Goal: Information Seeking & Learning: Learn about a topic

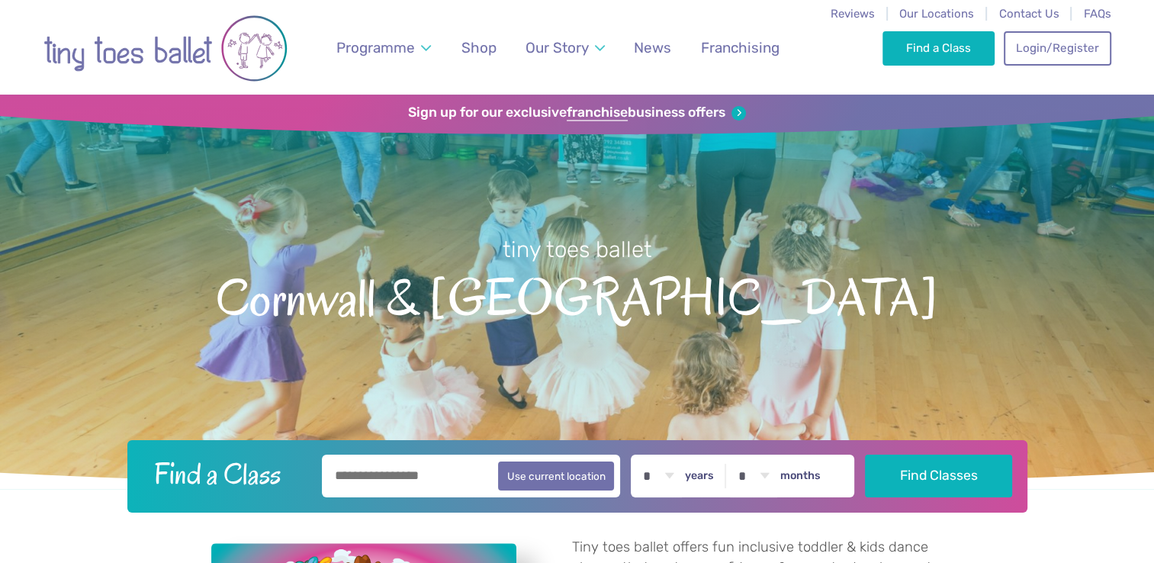
click at [933, 5] on div "Find a Class Login/Register 0" at bounding box center [997, 47] width 228 height 95
click at [934, 11] on span "Our Locations" at bounding box center [937, 14] width 75 height 14
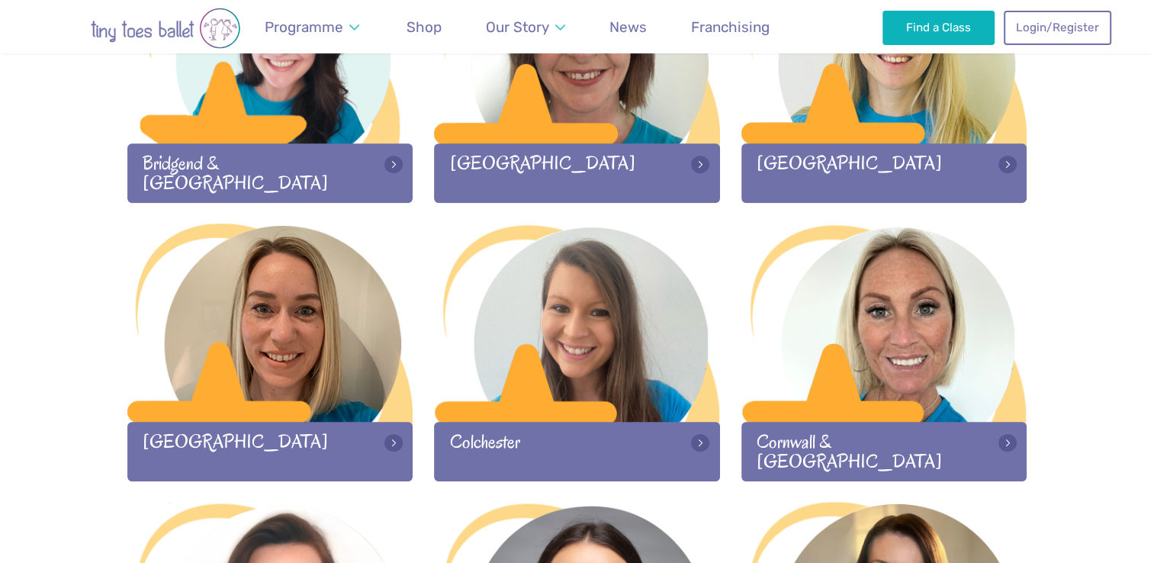
scroll to position [620, 0]
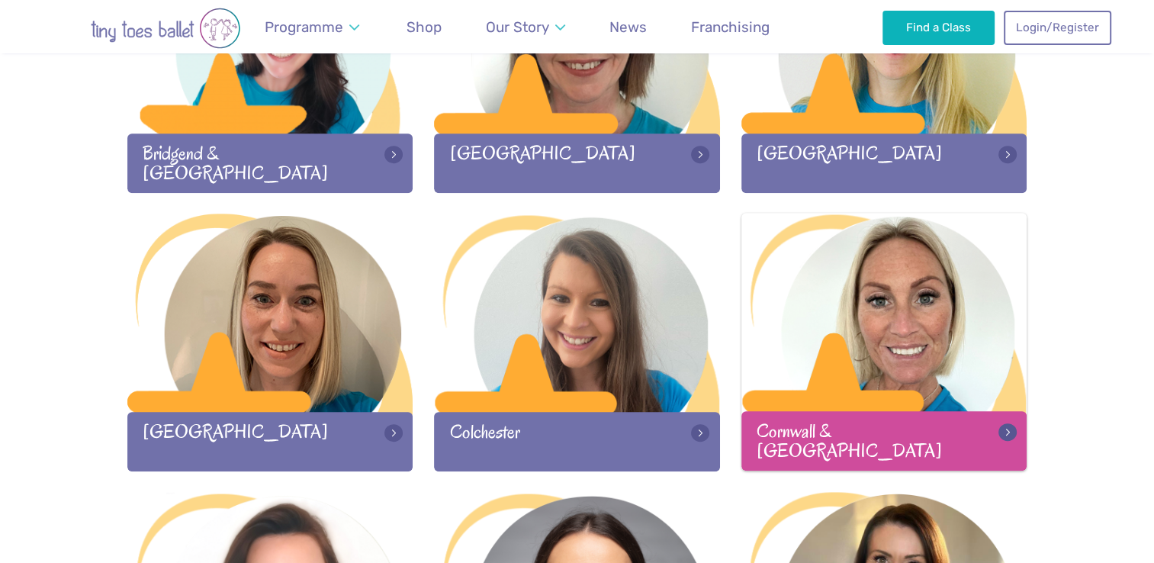
click at [870, 311] on div at bounding box center [885, 313] width 286 height 201
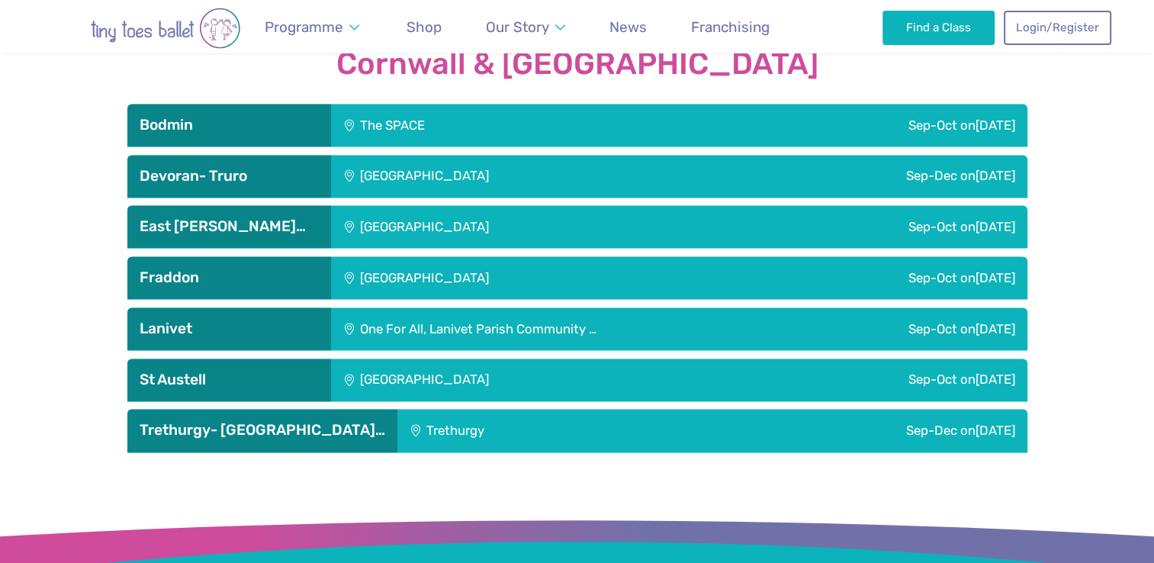
scroll to position [2133, 0]
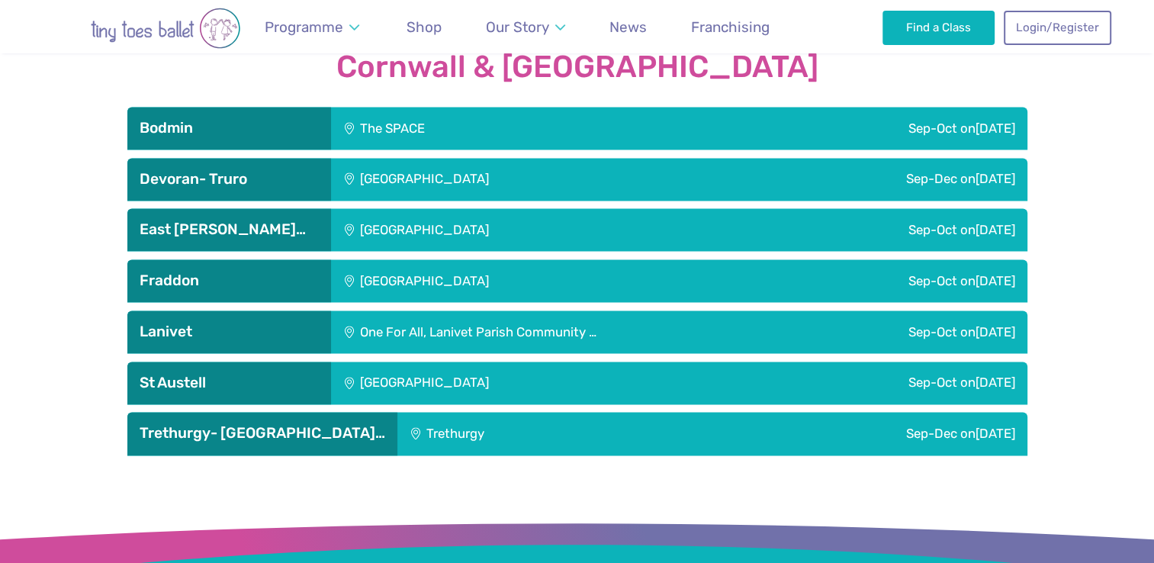
click at [541, 162] on div "[GEOGRAPHIC_DATA]" at bounding box center [526, 179] width 391 height 43
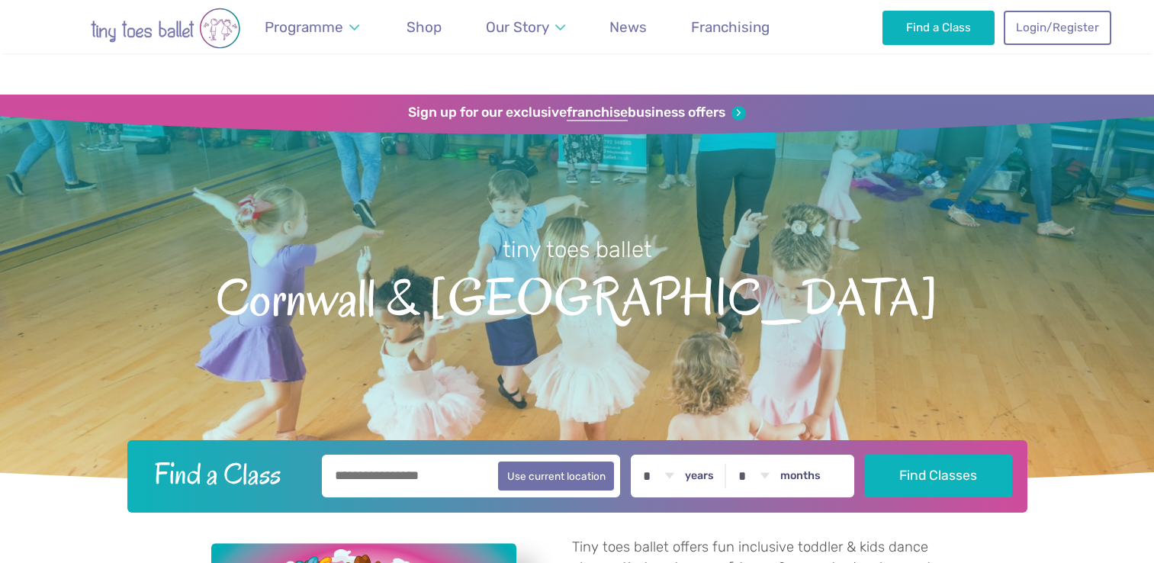
scroll to position [2133, 0]
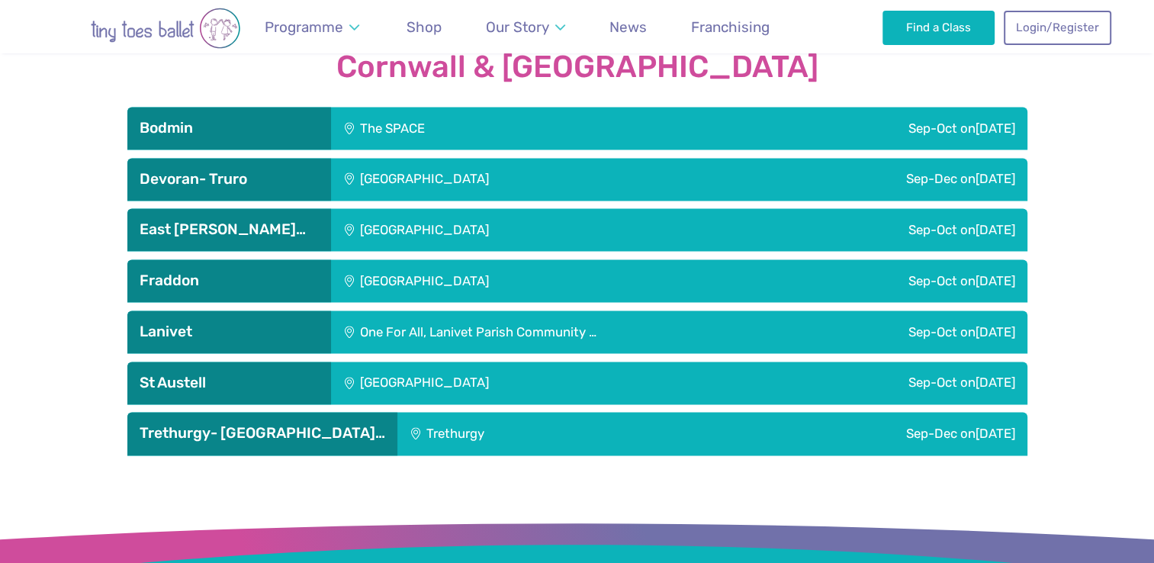
click at [504, 381] on div "[GEOGRAPHIC_DATA]" at bounding box center [528, 383] width 394 height 43
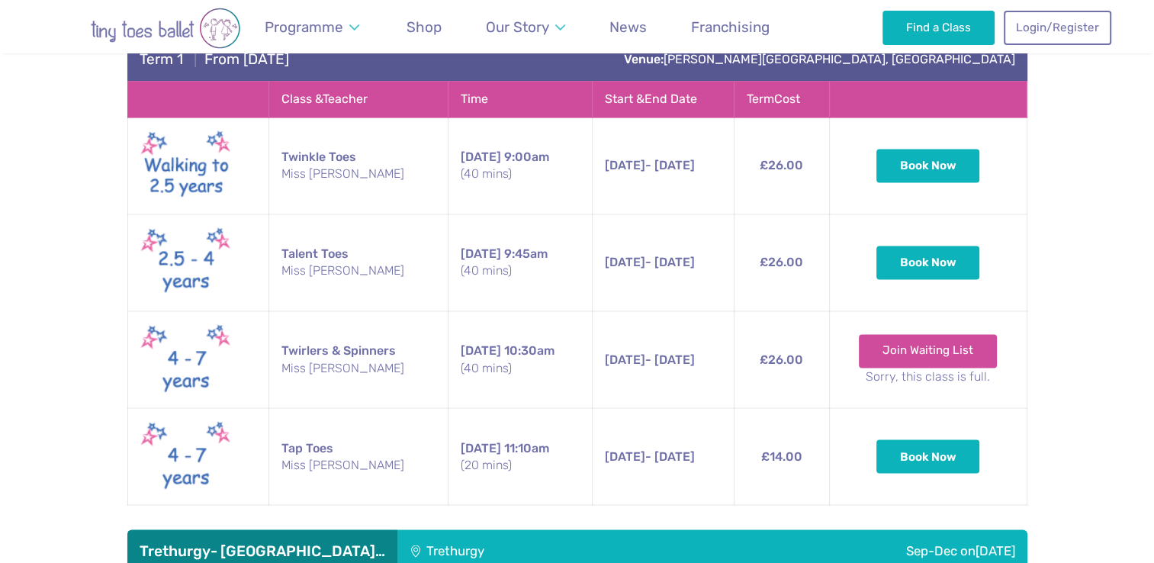
scroll to position [2536, 0]
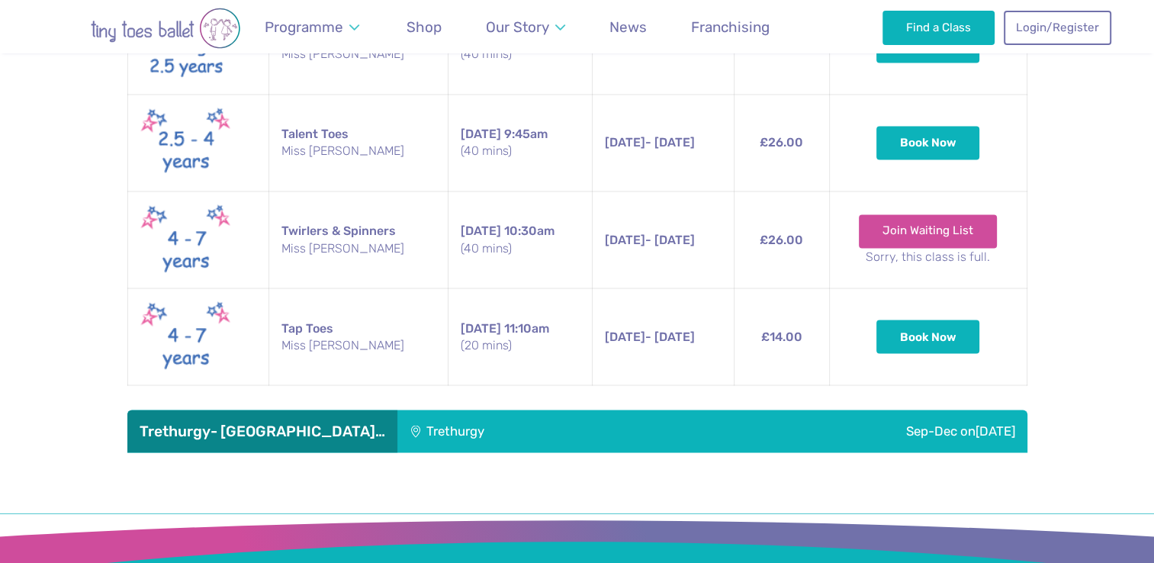
click at [488, 424] on div "Trethurgy" at bounding box center [531, 431] width 269 height 43
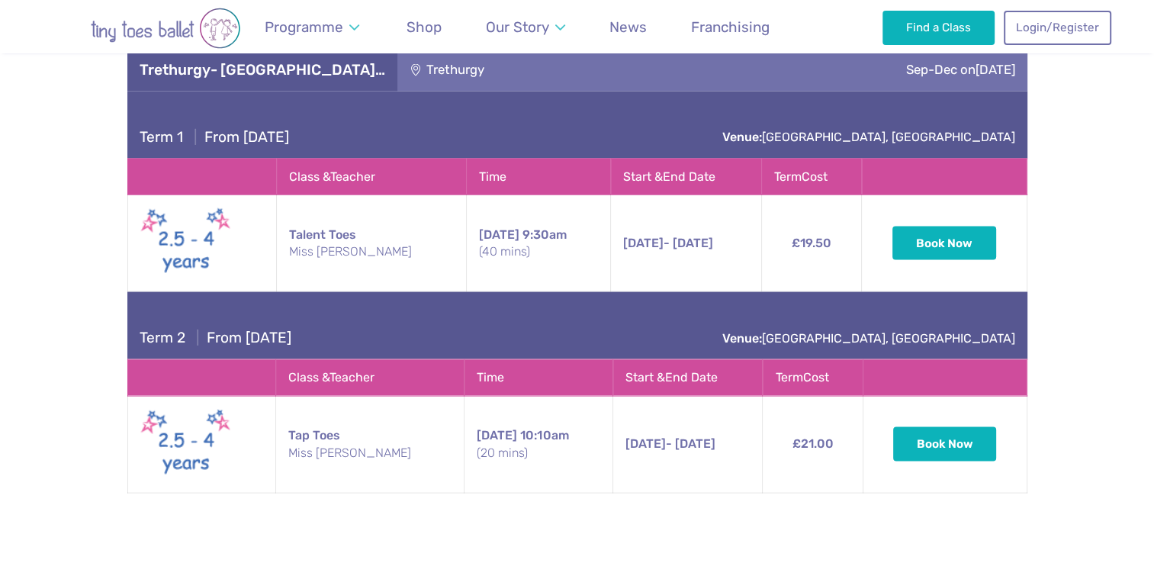
scroll to position [3024, 0]
